Goal: Navigation & Orientation: Find specific page/section

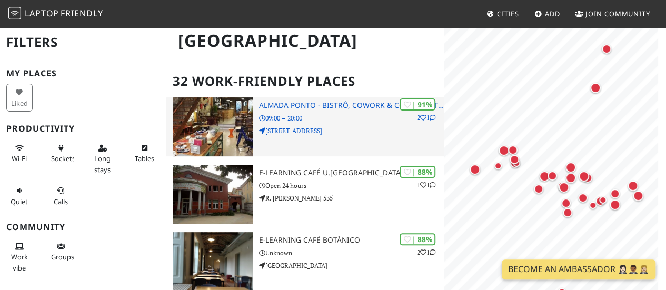
scroll to position [53, 0]
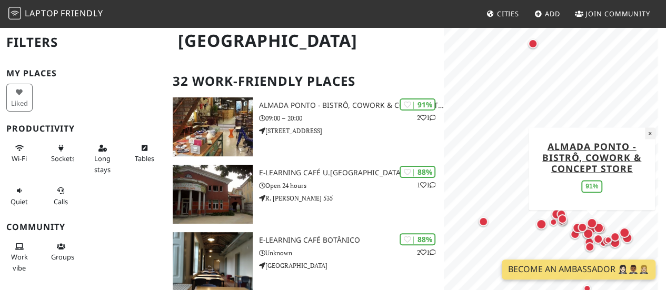
click at [652, 133] on button "×" at bounding box center [650, 133] width 10 height 12
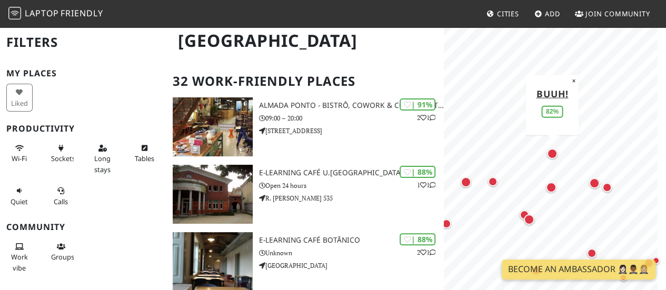
click at [554, 158] on div "Map marker" at bounding box center [552, 153] width 15 height 15
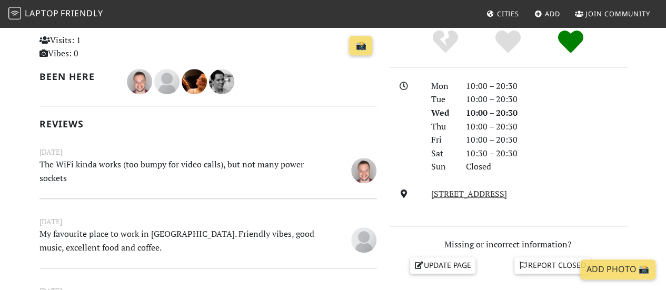
scroll to position [263, 0]
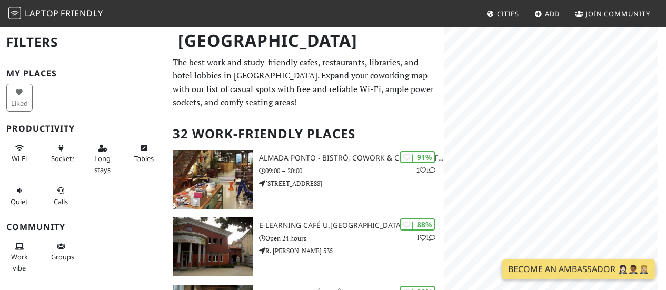
scroll to position [53, 0]
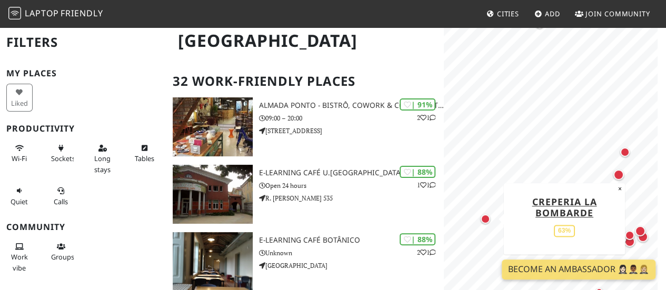
click at [487, 219] on div "Map marker" at bounding box center [484, 218] width 9 height 9
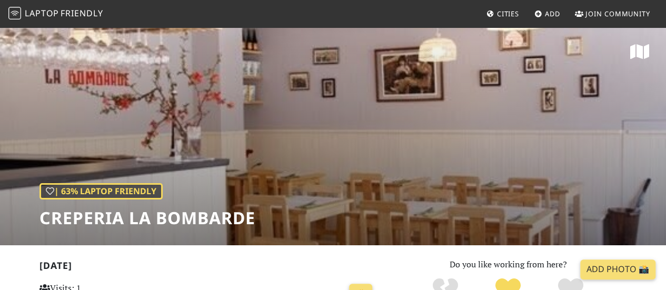
click at [349, 105] on div "| 63% Laptop Friendly Creperia La Bombarde" at bounding box center [333, 135] width 666 height 219
click at [74, 74] on div "| 63% Laptop Friendly Creperia La Bombarde" at bounding box center [333, 135] width 666 height 219
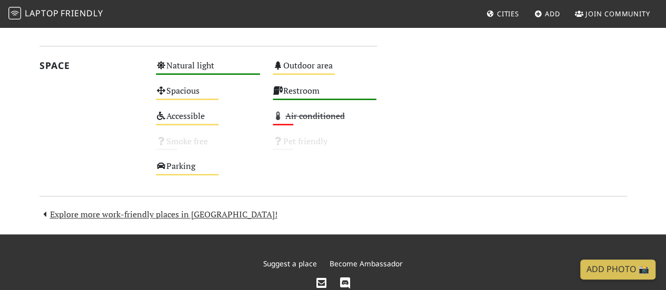
scroll to position [658, 0]
